Goal: Book appointment/travel/reservation

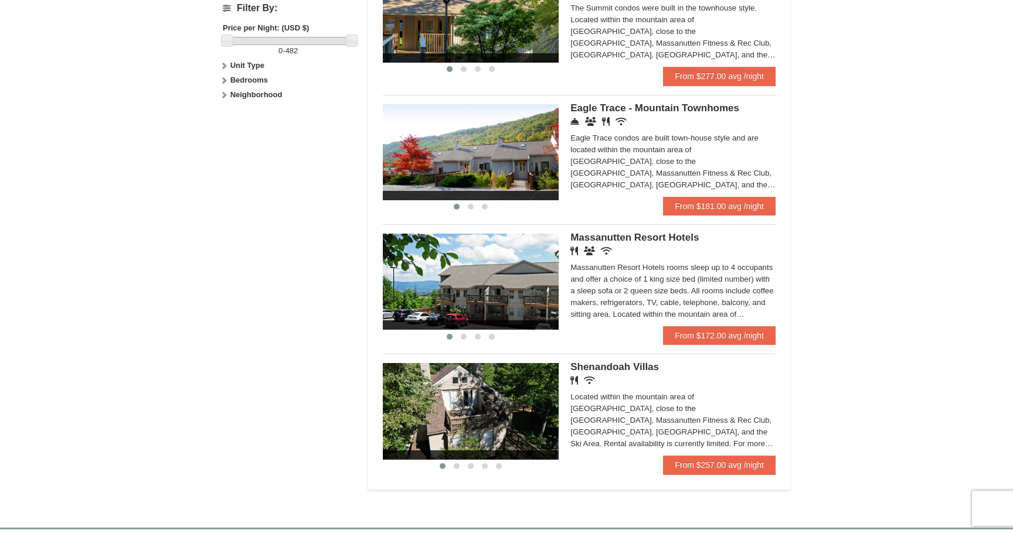
scroll to position [578, 0]
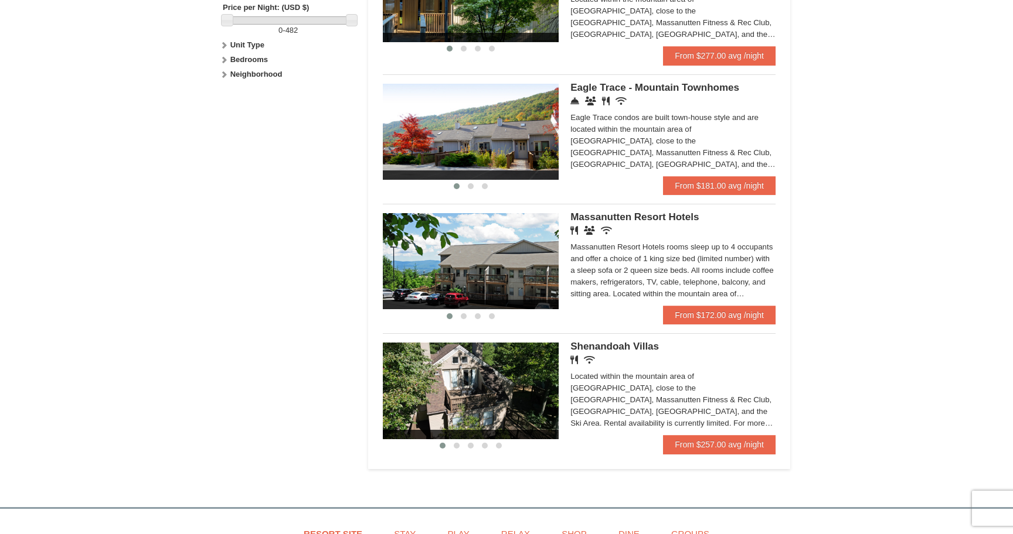
click at [503, 263] on img at bounding box center [471, 261] width 176 height 96
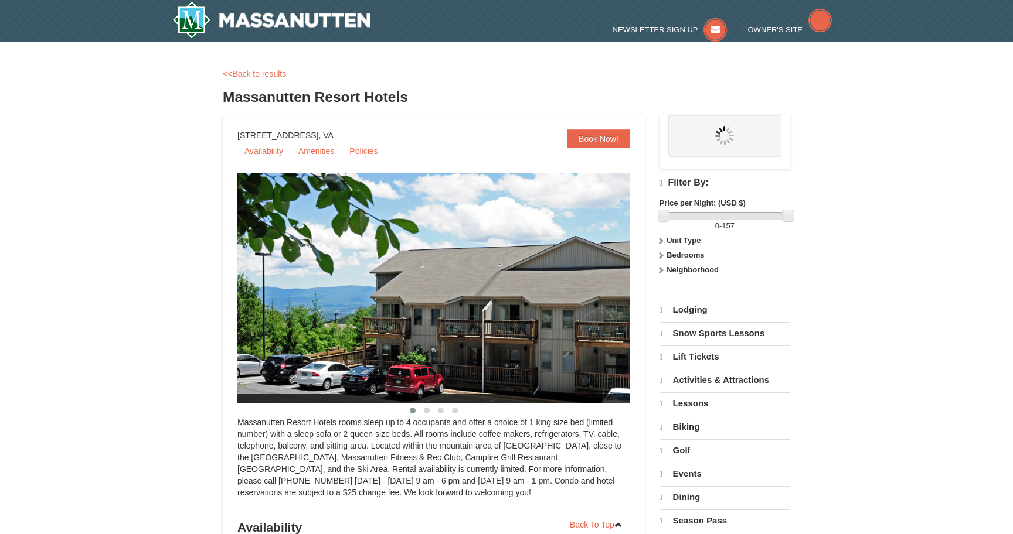
select select "9"
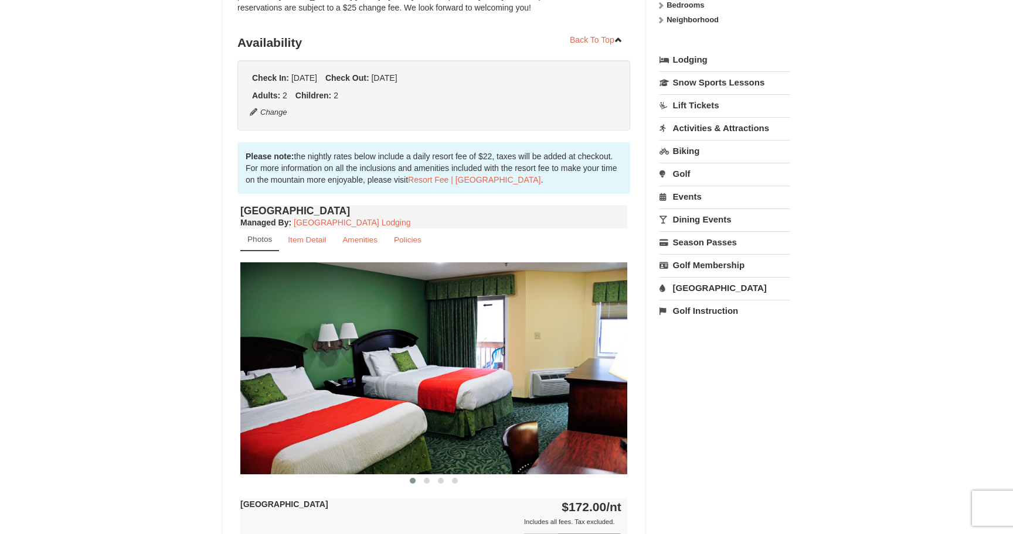
scroll to position [337, 0]
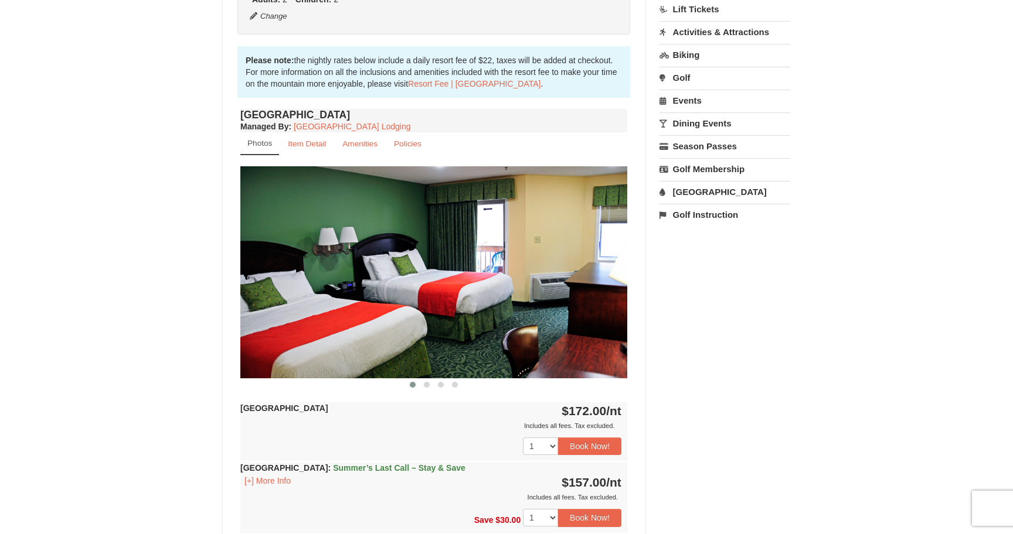
click at [607, 290] on img at bounding box center [433, 272] width 387 height 212
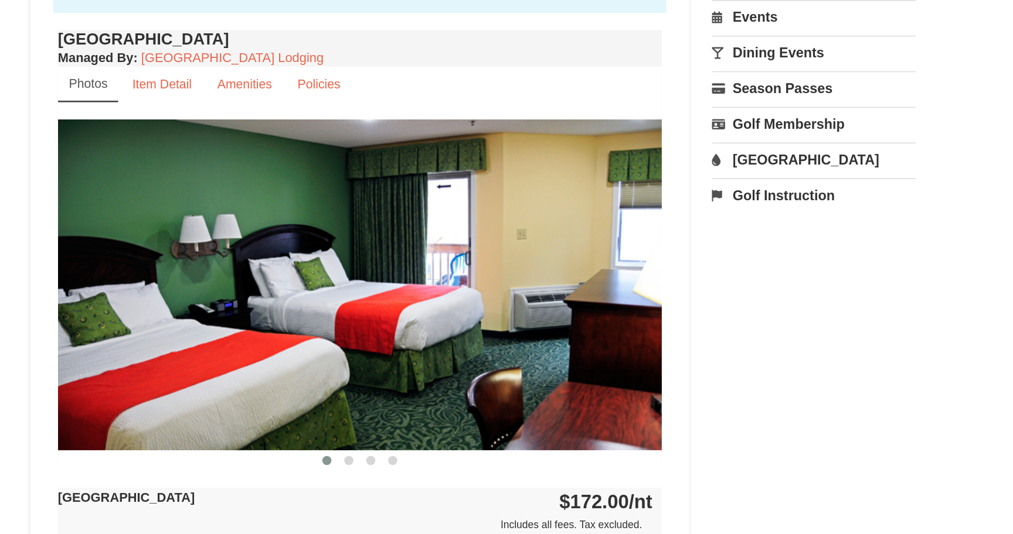
scroll to position [0, 0]
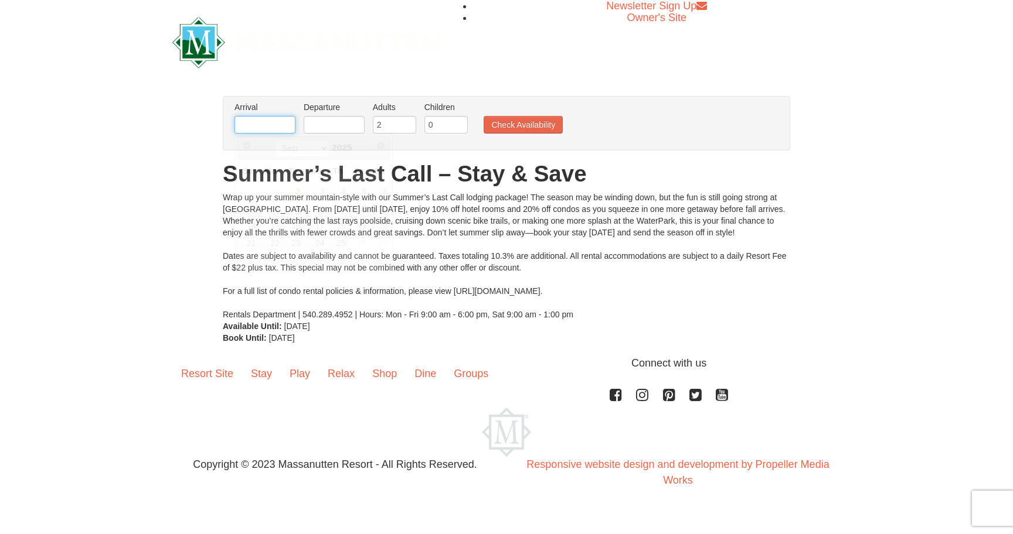
click at [265, 128] on input "text" at bounding box center [264, 125] width 61 height 18
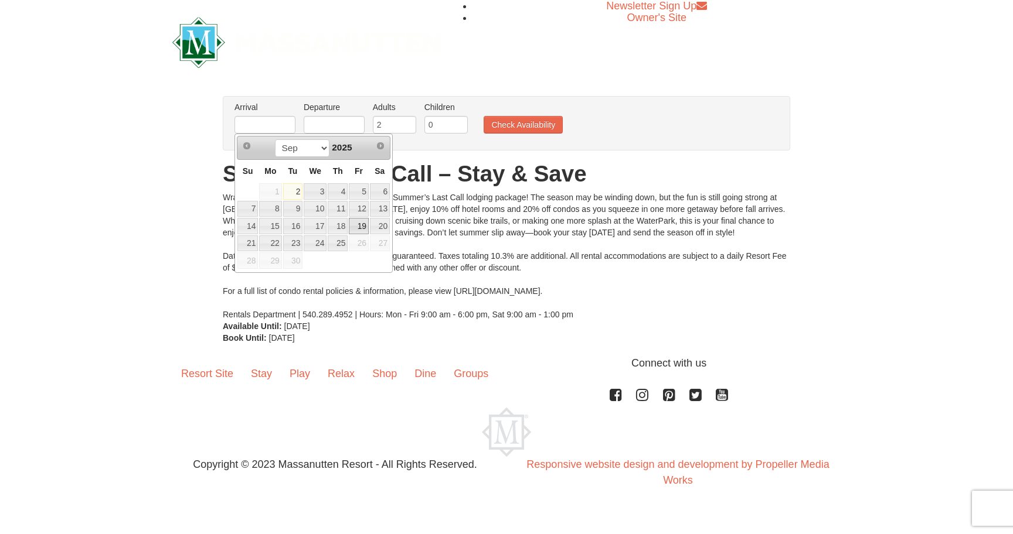
click at [359, 222] on link "19" at bounding box center [359, 226] width 20 height 16
type input "[DATE]"
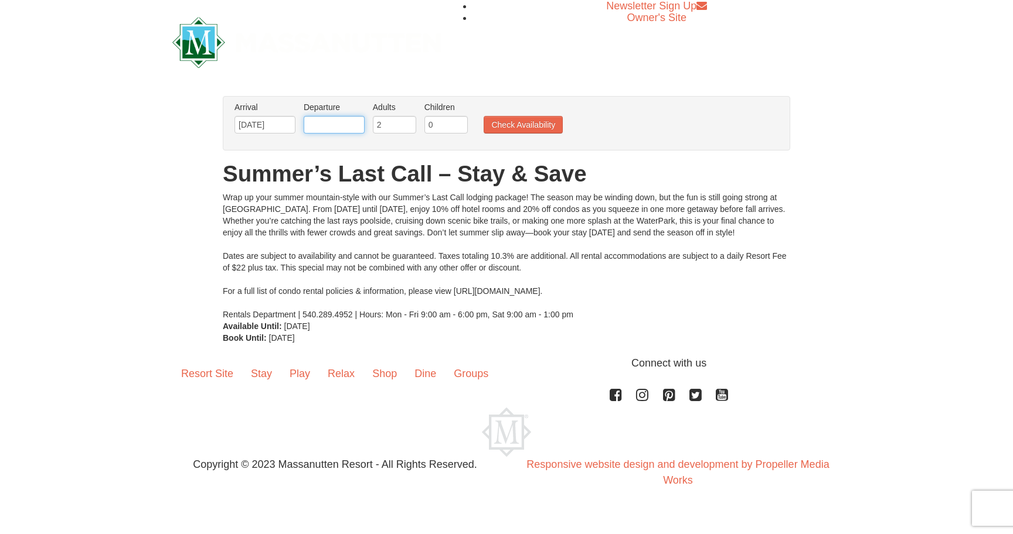
click at [340, 125] on input "text" at bounding box center [334, 125] width 61 height 18
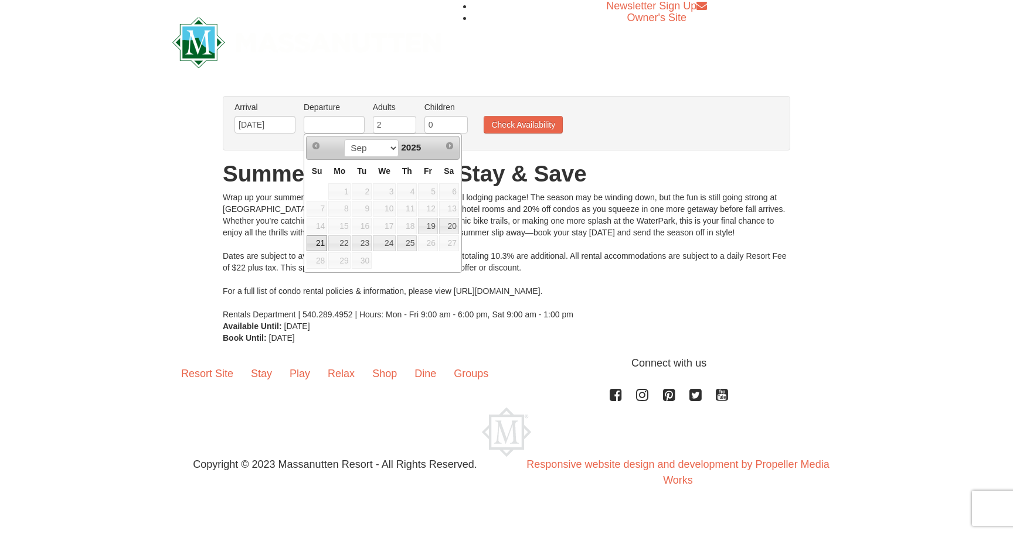
click at [322, 244] on link "21" at bounding box center [317, 244] width 21 height 16
type input "[DATE]"
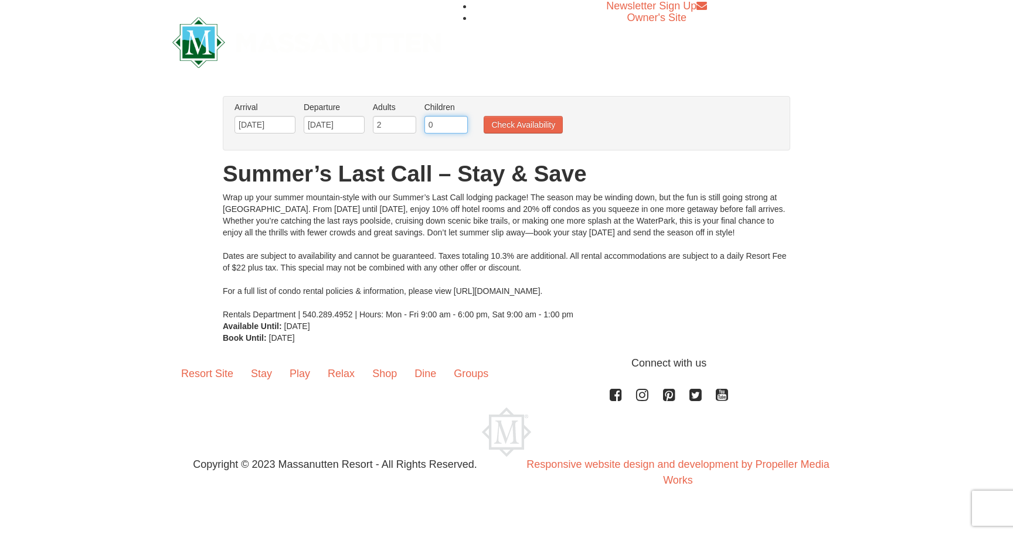
click at [441, 122] on input "0" at bounding box center [445, 125] width 43 height 18
click at [459, 122] on input "1" at bounding box center [445, 125] width 43 height 18
type input "2"
click at [459, 122] on input "2" at bounding box center [445, 125] width 43 height 18
click at [510, 121] on button "Check Availability" at bounding box center [522, 125] width 79 height 18
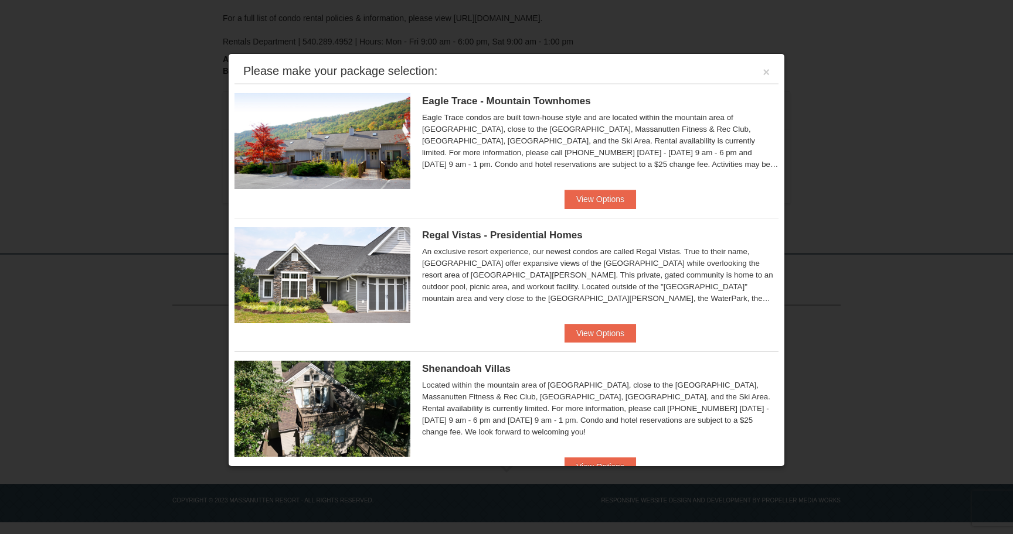
click at [874, 139] on div at bounding box center [506, 267] width 1013 height 534
